Goal: Information Seeking & Learning: Find specific fact

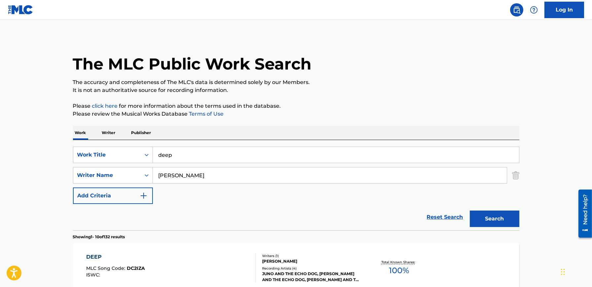
click at [180, 147] on input "deep" at bounding box center [336, 155] width 366 height 16
click at [180, 149] on input "deep" at bounding box center [336, 155] width 366 height 16
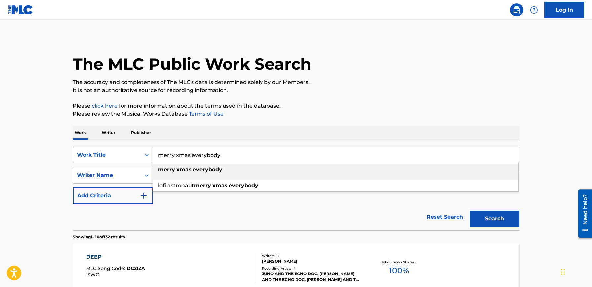
type input "merry xmas everybody"
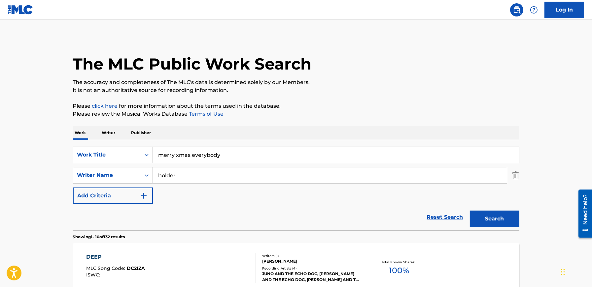
type input "holder"
click at [470, 211] on button "Search" at bounding box center [495, 219] width 50 height 17
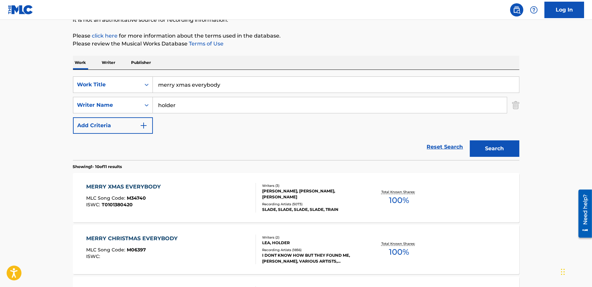
scroll to position [80, 0]
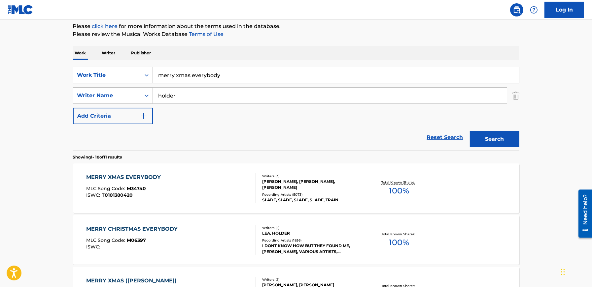
click at [144, 192] on div "MLC Song Code : M34740" at bounding box center [125, 189] width 78 height 7
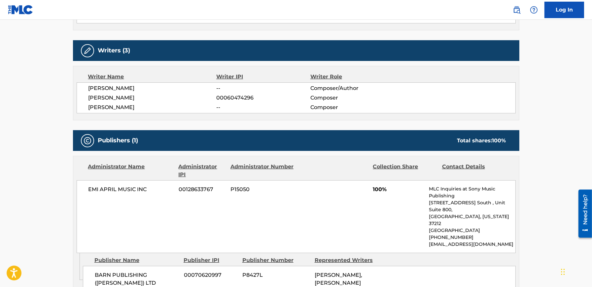
scroll to position [224, 0]
